Goal: Navigation & Orientation: Find specific page/section

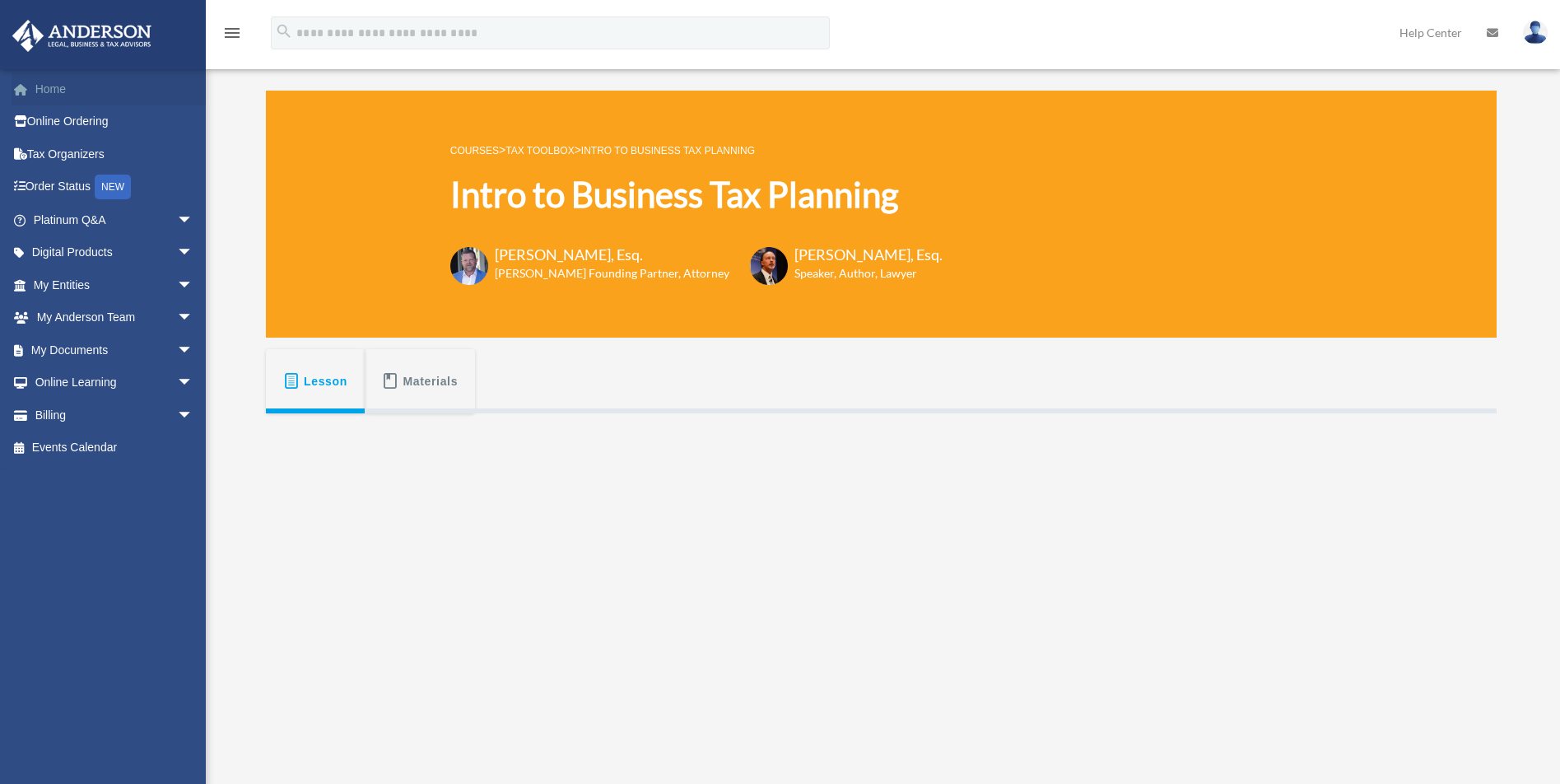
click at [65, 92] on link "Home" at bounding box center [114, 89] width 206 height 33
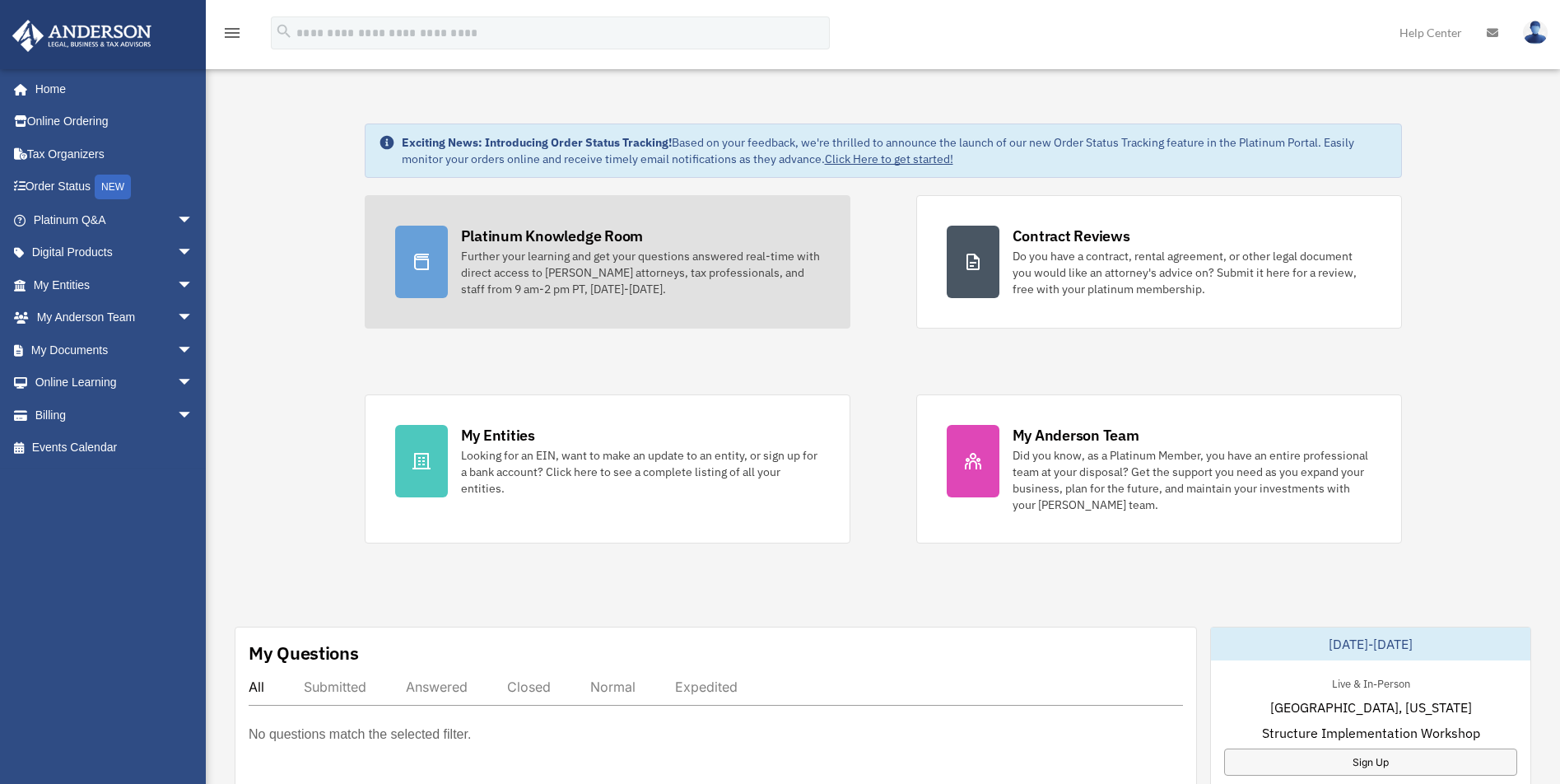
click at [611, 242] on div "Platinum Knowledge Room" at bounding box center [552, 236] width 182 height 21
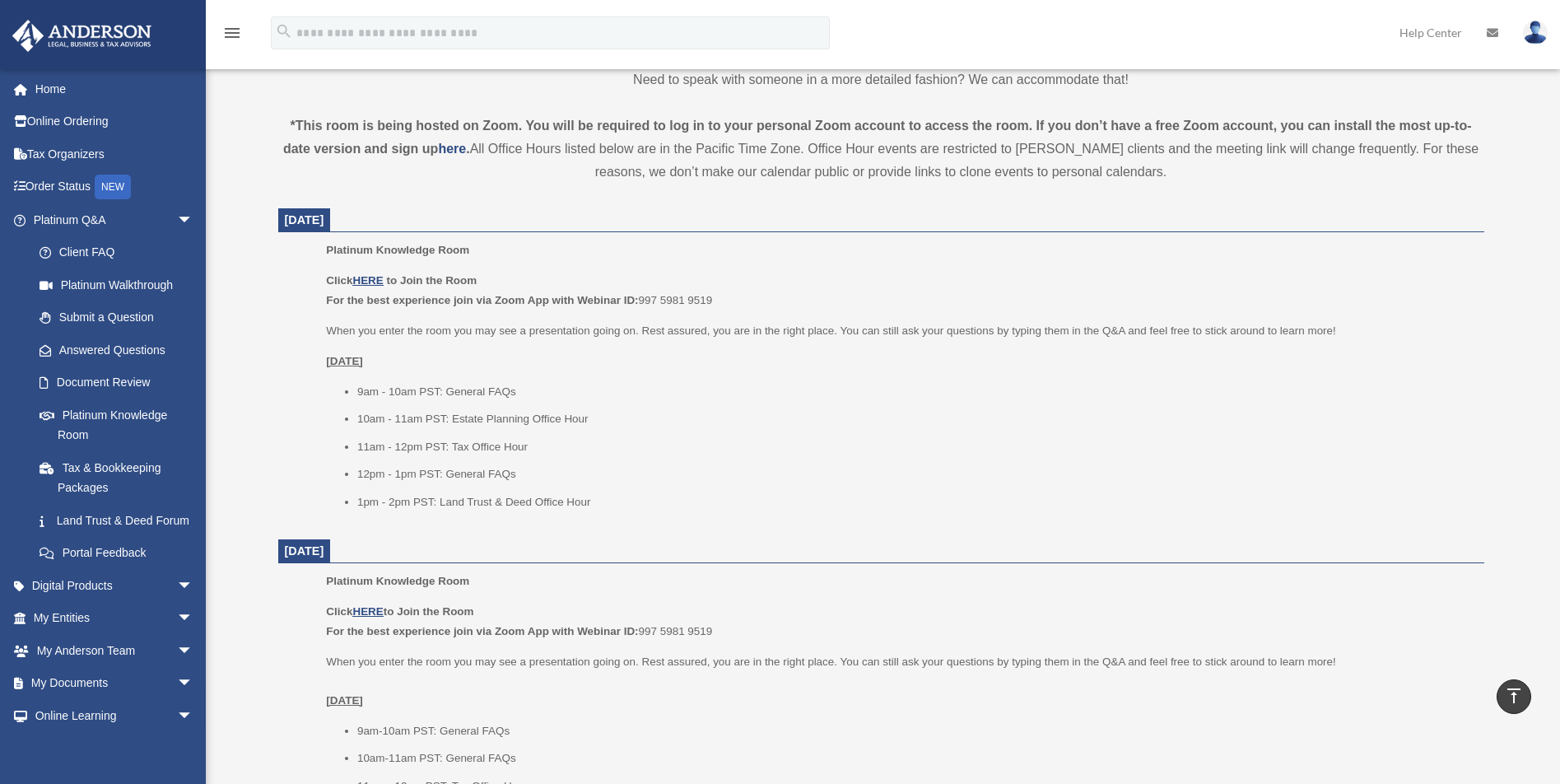
scroll to position [494, 0]
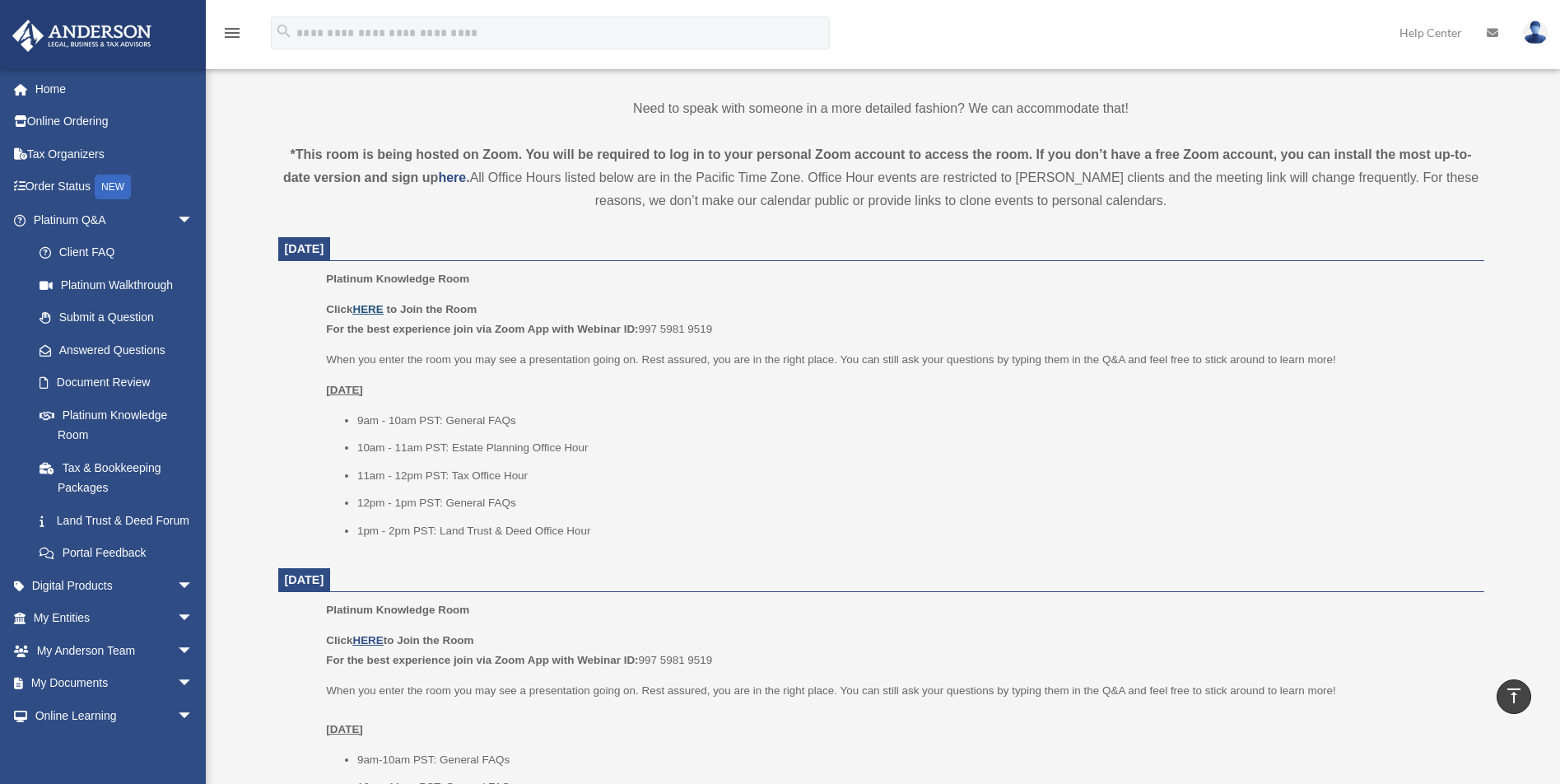
click at [366, 304] on u "HERE" at bounding box center [368, 309] width 31 height 12
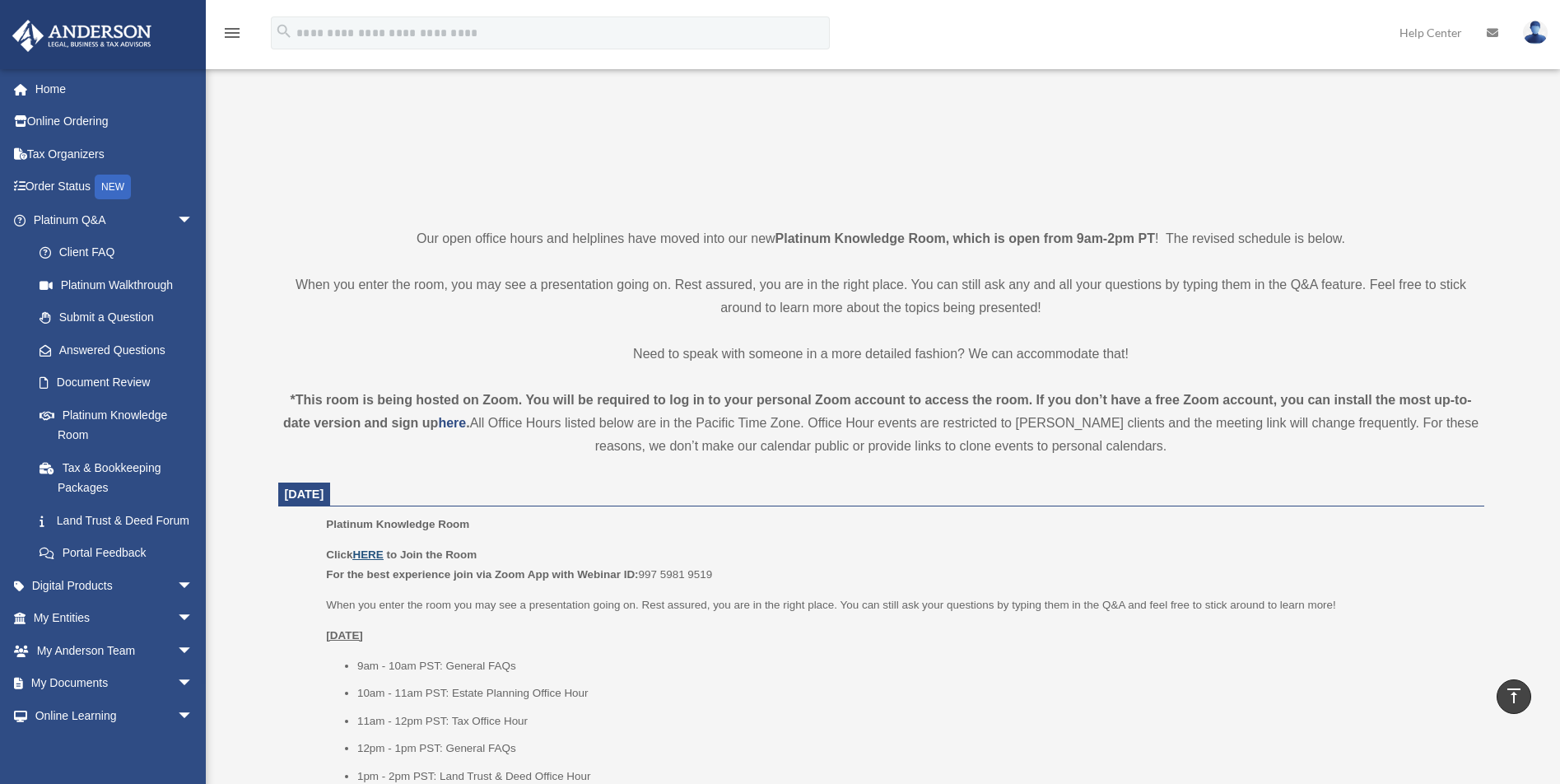
scroll to position [247, 0]
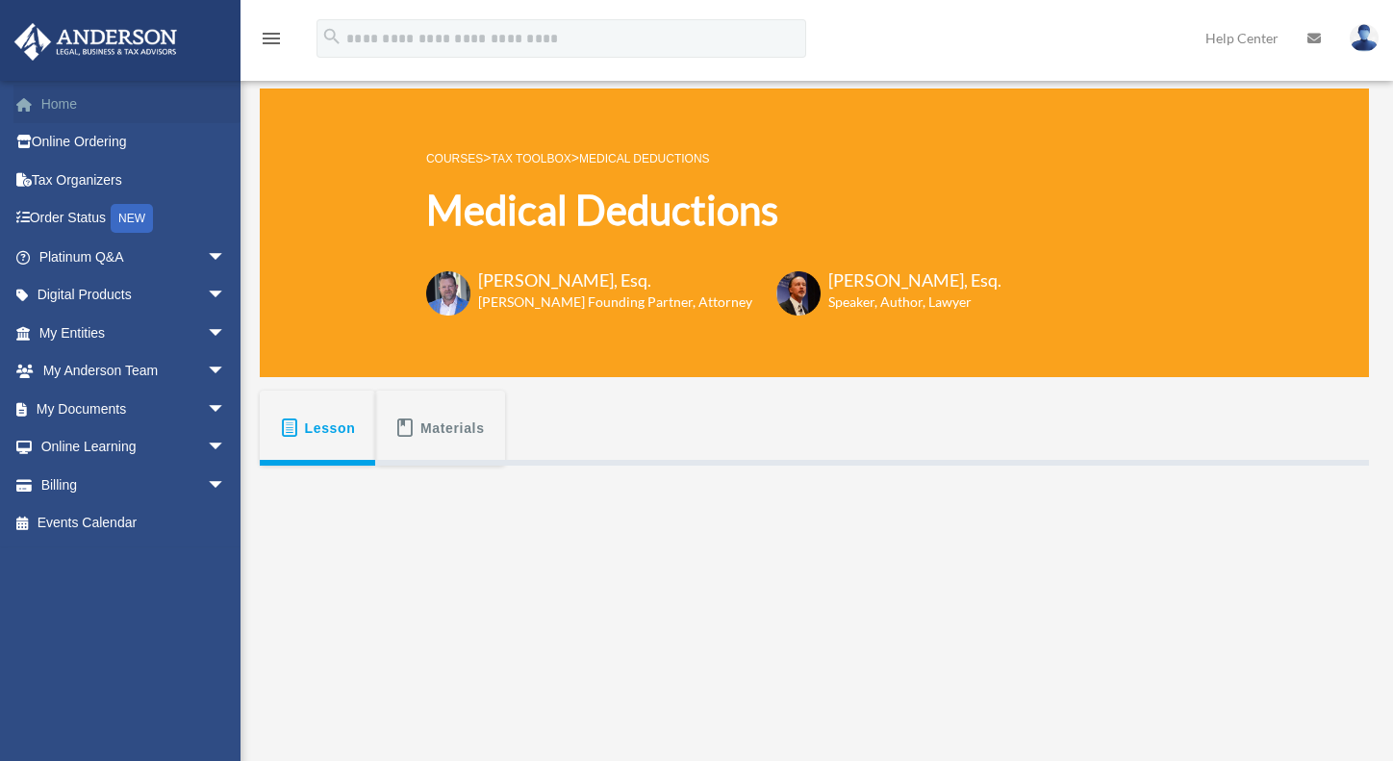
click at [58, 98] on link "Home" at bounding box center [133, 104] width 241 height 38
